Goal: Task Accomplishment & Management: Manage account settings

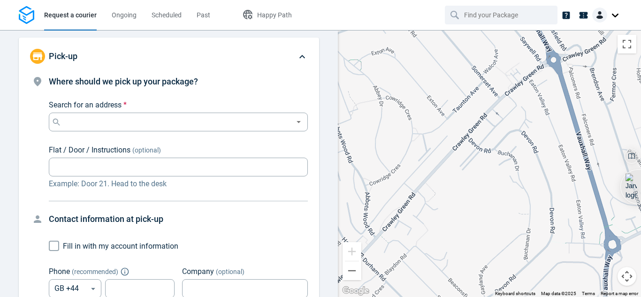
click at [612, 16] on div at bounding box center [607, 15] width 30 height 15
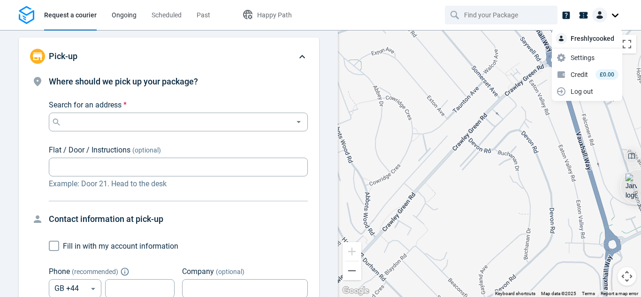
click at [126, 18] on span "Ongoing" at bounding box center [124, 15] width 25 height 8
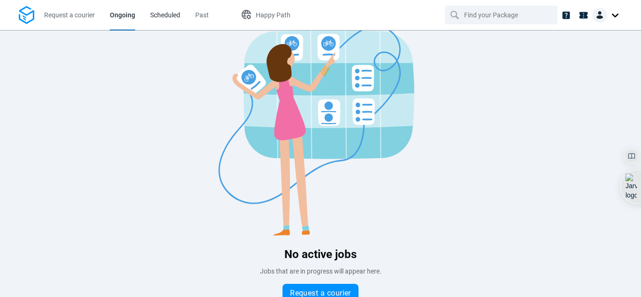
click at [169, 14] on span "Scheduled" at bounding box center [165, 15] width 30 height 8
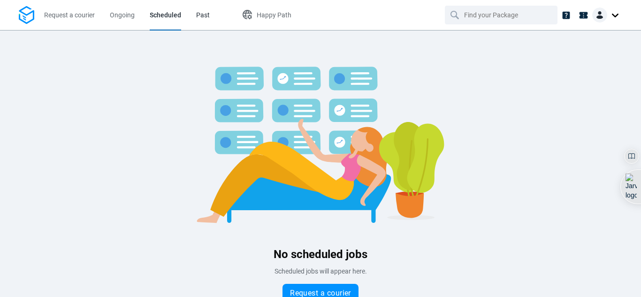
click at [197, 17] on span "Past" at bounding box center [203, 15] width 14 height 8
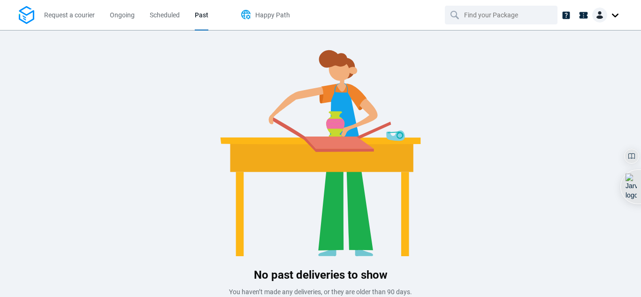
click at [264, 15] on span "Happy Path" at bounding box center [272, 15] width 35 height 8
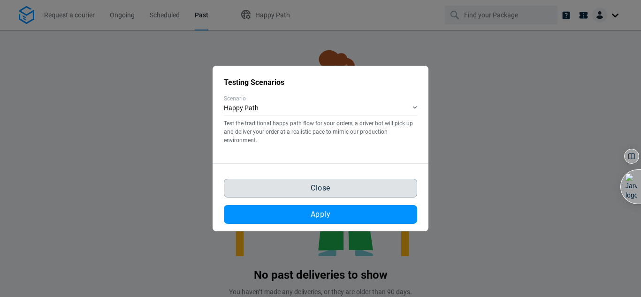
click at [361, 182] on button "Close" at bounding box center [320, 188] width 193 height 19
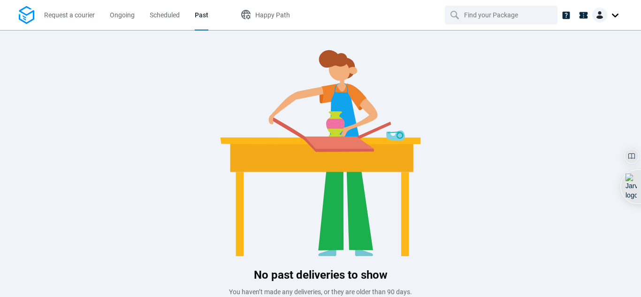
click at [617, 11] on div at bounding box center [607, 15] width 30 height 15
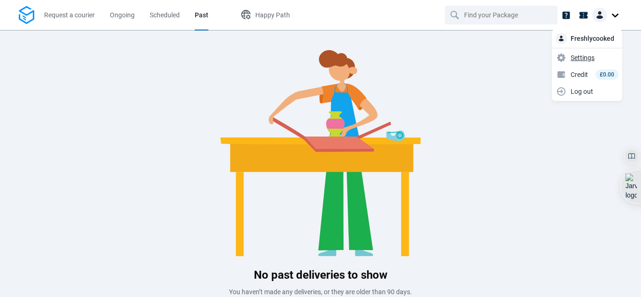
click at [582, 61] on span "Settings" at bounding box center [582, 58] width 24 height 10
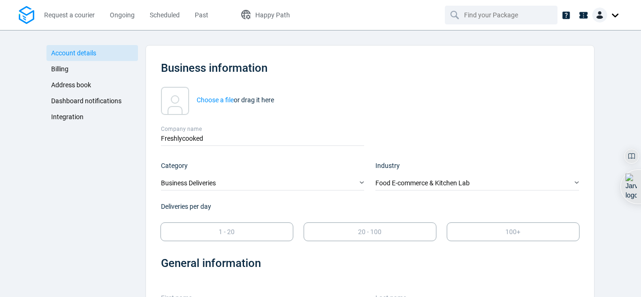
click at [68, 117] on span "Integration" at bounding box center [67, 117] width 32 height 8
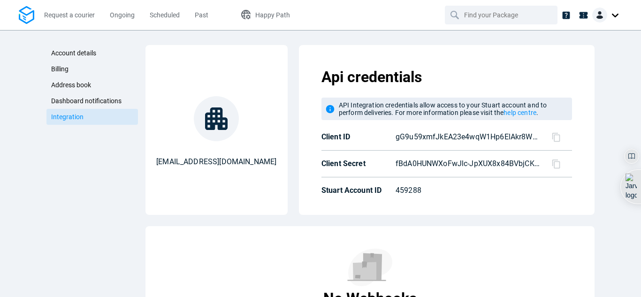
click at [554, 164] on icon at bounding box center [556, 164] width 10 height 10
drag, startPoint x: 393, startPoint y: 162, endPoint x: 523, endPoint y: 170, distance: 129.8
click at [523, 170] on div "Api credentials API Integration credentials allow access to your Stuart account…" at bounding box center [446, 130] width 281 height 155
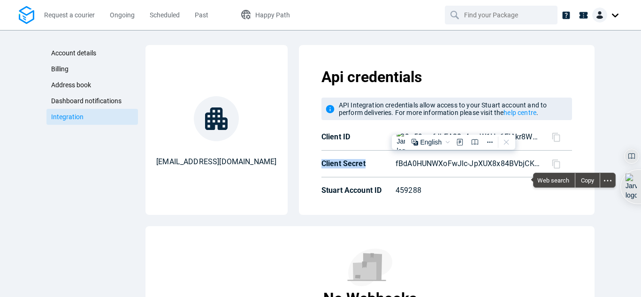
copy div "Client Secret"
